Goal: Share content: Share content

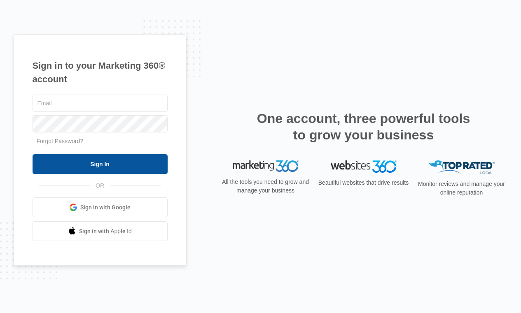
type input "[PERSON_NAME][EMAIL_ADDRESS][PERSON_NAME][DOMAIN_NAME]"
click at [72, 162] on input "Sign In" at bounding box center [100, 164] width 135 height 20
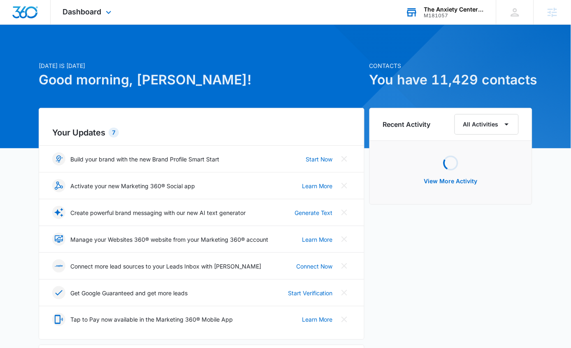
click at [445, 11] on div "The Anxiety Center at Renew Counseling" at bounding box center [454, 9] width 60 height 7
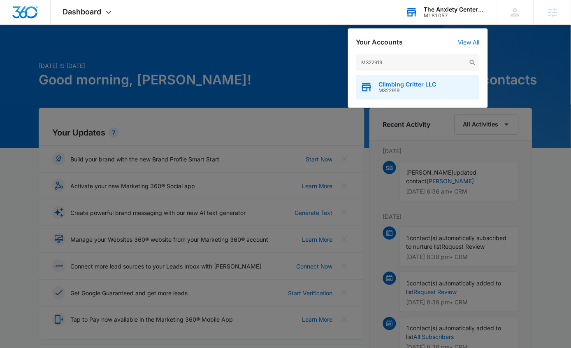
type input "M322919"
click at [381, 88] on span "M322919" at bounding box center [408, 91] width 58 height 6
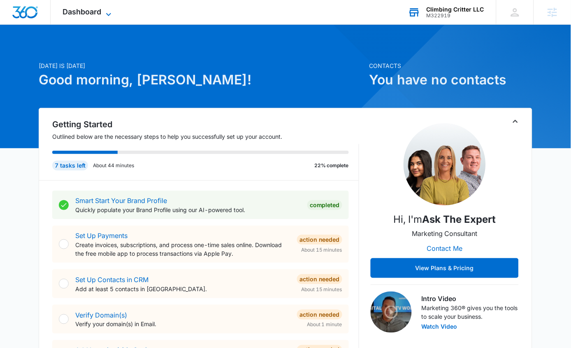
click at [74, 14] on span "Dashboard" at bounding box center [82, 11] width 39 height 9
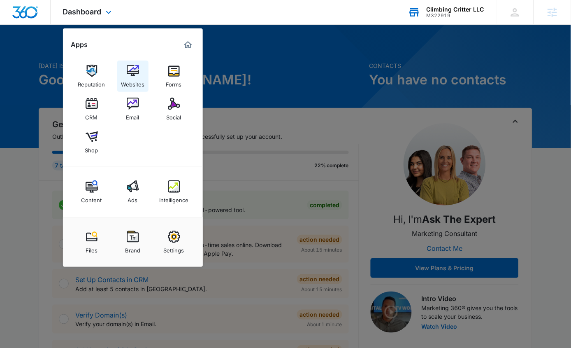
click at [128, 71] on img at bounding box center [133, 71] width 12 height 12
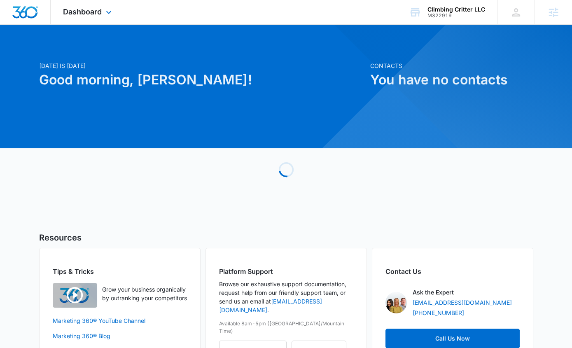
click at [78, 17] on div "Dashboard Apps Reputation Websites Forms CRM Email Social Shop Content Ads Inte…" at bounding box center [88, 12] width 75 height 24
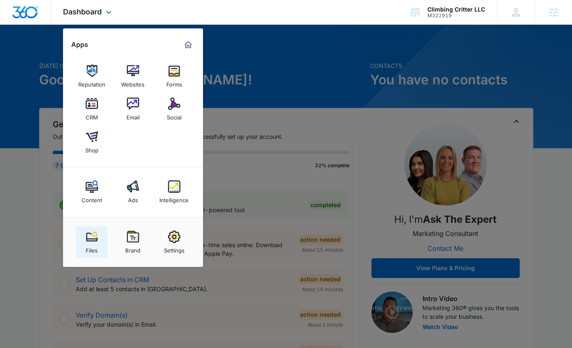
click at [83, 237] on link "Files" at bounding box center [91, 241] width 31 height 31
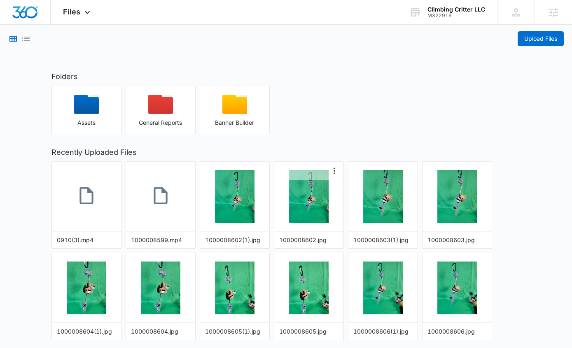
scroll to position [18, 0]
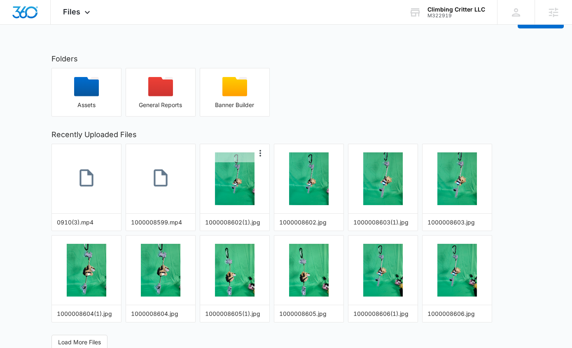
click at [256, 187] on div at bounding box center [234, 178] width 69 height 69
click at [242, 187] on img "button" at bounding box center [235, 178] width 40 height 53
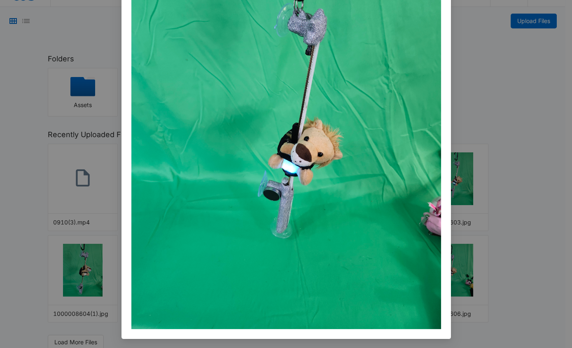
scroll to position [0, 0]
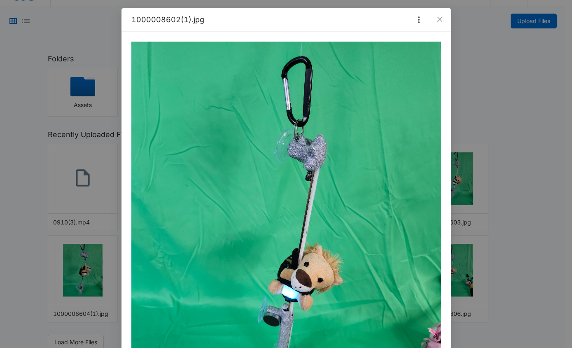
click at [491, 149] on div "1000008602(1).jpg" at bounding box center [286, 174] width 572 height 348
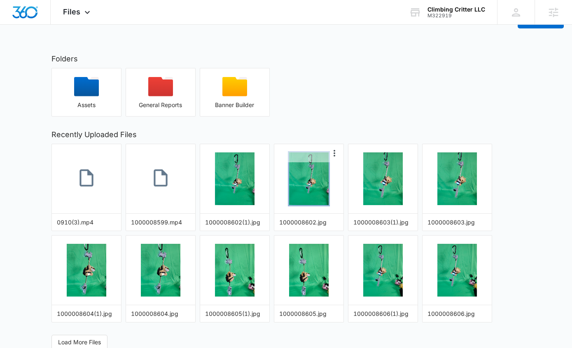
click at [311, 175] on img "button" at bounding box center [309, 178] width 40 height 53
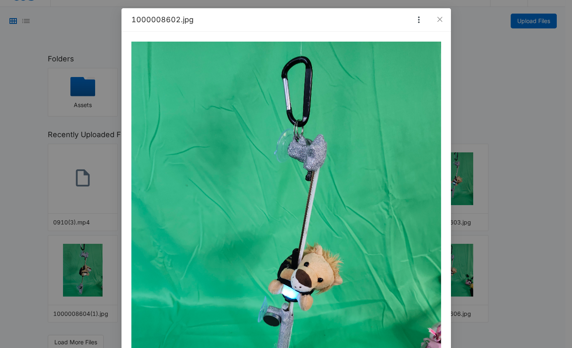
click at [500, 42] on div "1000008602.jpg" at bounding box center [286, 174] width 572 height 348
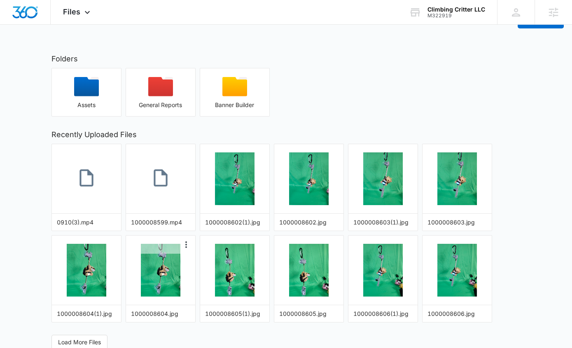
drag, startPoint x: 152, startPoint y: 252, endPoint x: 160, endPoint y: 246, distance: 10.0
click at [154, 252] on div at bounding box center [160, 244] width 69 height 18
click at [226, 193] on img "button" at bounding box center [235, 178] width 40 height 53
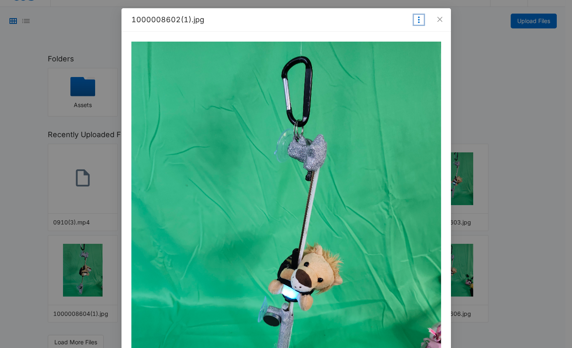
click at [418, 19] on icon "More Options" at bounding box center [419, 19] width 2 height 7
click at [393, 30] on button "Make Public" at bounding box center [401, 32] width 43 height 11
click at [416, 20] on icon "More Options" at bounding box center [419, 20] width 10 height 10
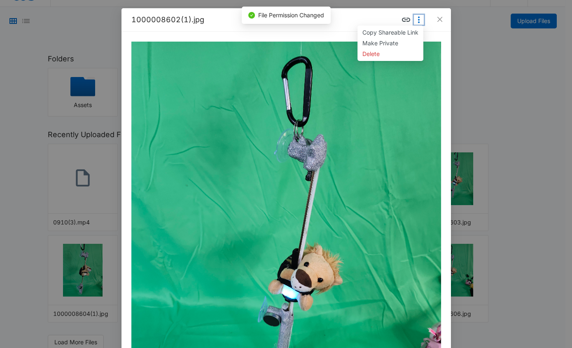
click at [416, 20] on icon "More Options" at bounding box center [419, 20] width 10 height 10
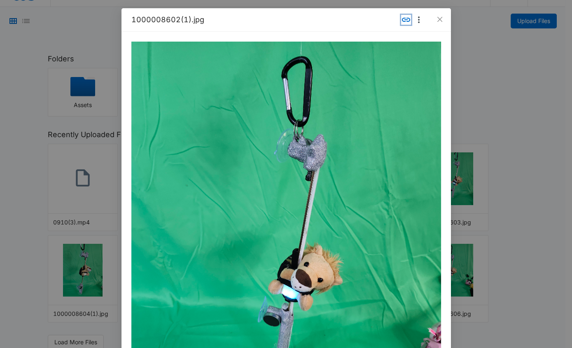
click at [404, 20] on icon "Copy Link" at bounding box center [406, 20] width 10 height 10
click at [540, 150] on div "1000008602(1).jpg Copy Shareable Link Make Private Delete" at bounding box center [286, 174] width 572 height 348
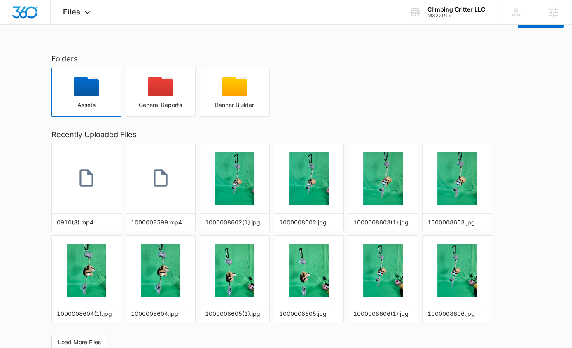
click at [84, 93] on icon "button" at bounding box center [86, 86] width 25 height 19
